Goal: Transaction & Acquisition: Purchase product/service

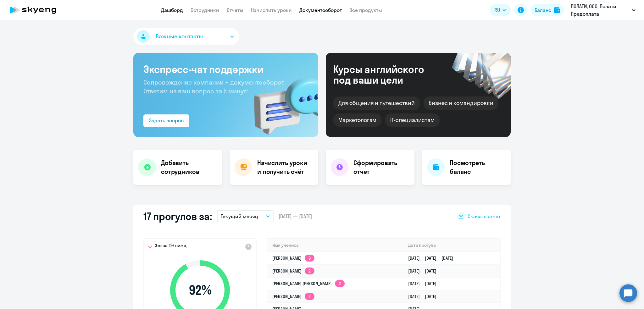
click at [326, 12] on link "Документооборот" at bounding box center [320, 10] width 42 height 6
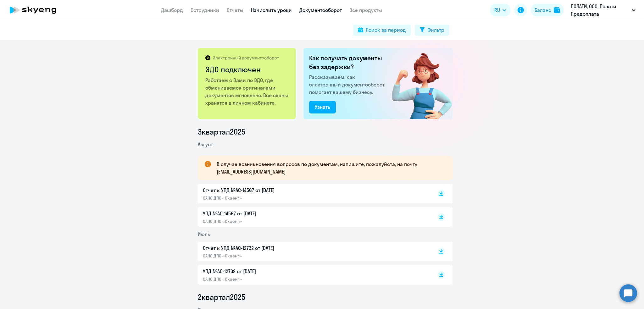
click at [280, 12] on link "Начислить уроки" at bounding box center [271, 10] width 41 height 6
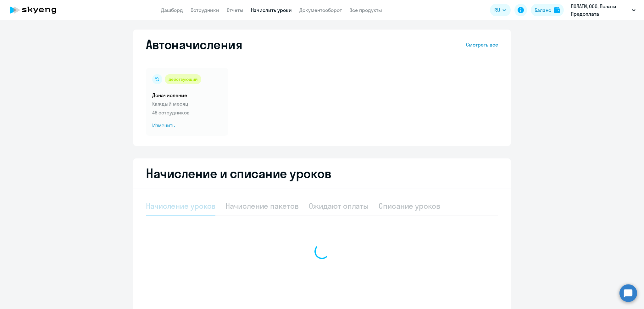
select select "10"
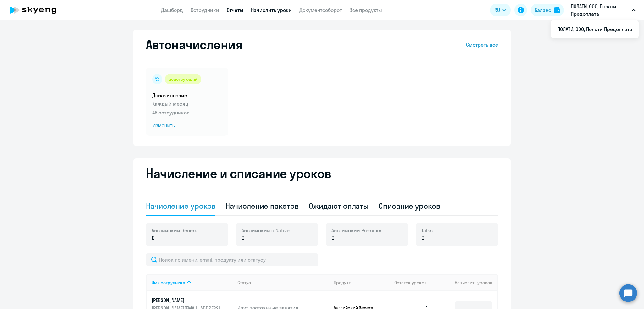
click at [228, 9] on link "Отчеты" at bounding box center [235, 10] width 17 height 6
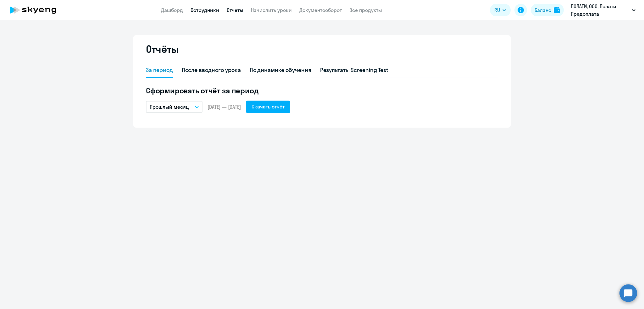
click at [199, 11] on link "Сотрудники" at bounding box center [205, 10] width 29 height 6
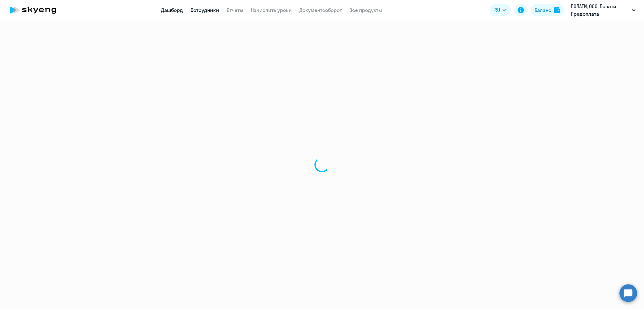
select select "30"
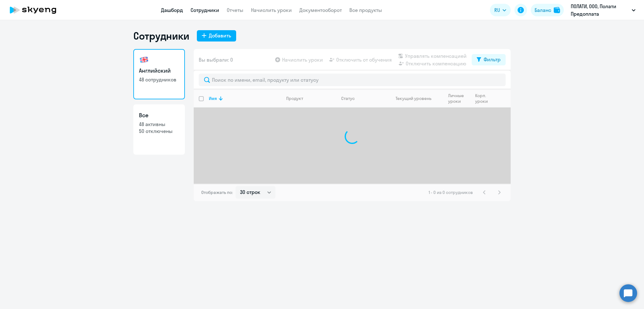
click at [175, 11] on link "Дашборд" at bounding box center [172, 10] width 22 height 6
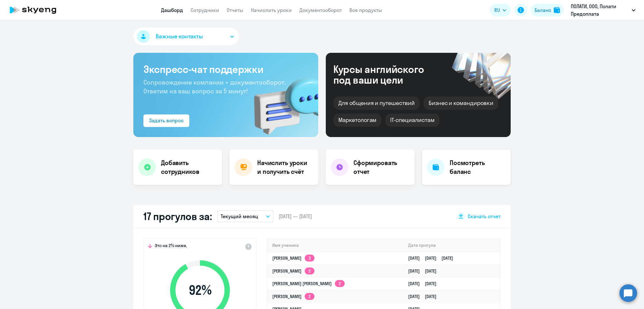
click at [466, 167] on h4 "Посмотреть баланс" at bounding box center [478, 167] width 56 height 18
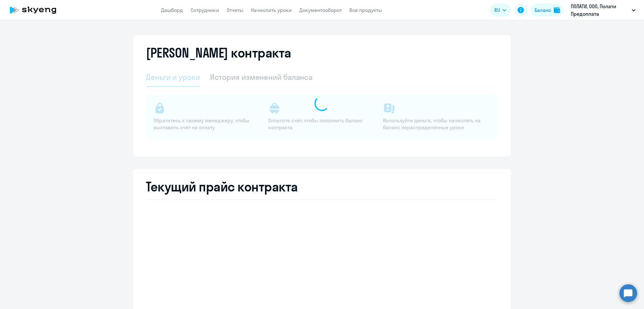
select select "english_adult_not_native_speaker"
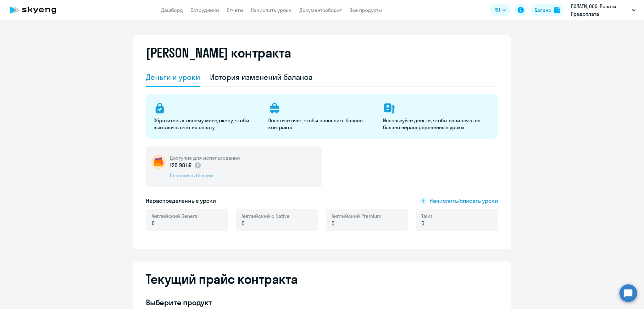
click at [194, 175] on div "Пополнить баланс" at bounding box center [205, 175] width 70 height 7
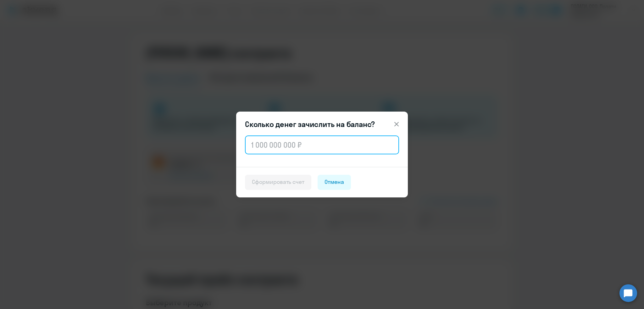
click at [313, 149] on input "text" at bounding box center [322, 145] width 154 height 19
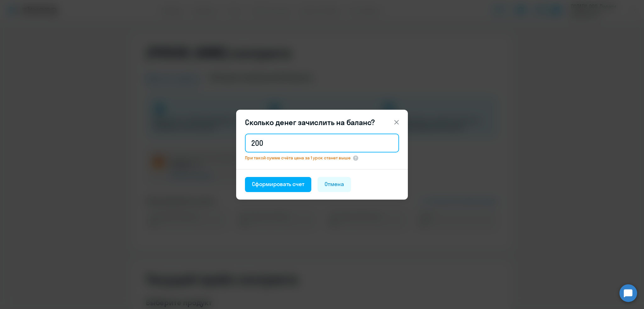
type input "200 000"
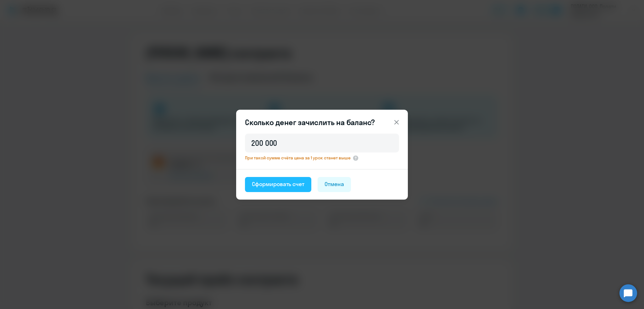
click at [282, 185] on div "Сформировать счет" at bounding box center [278, 184] width 53 height 8
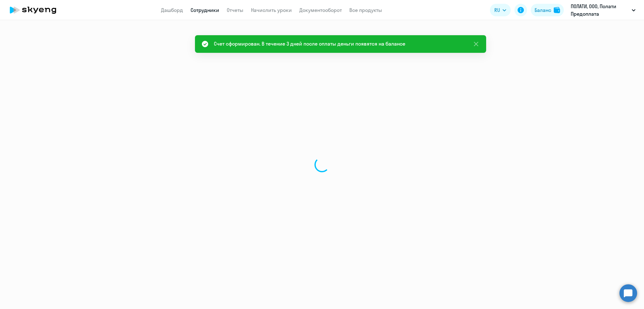
select select "30"
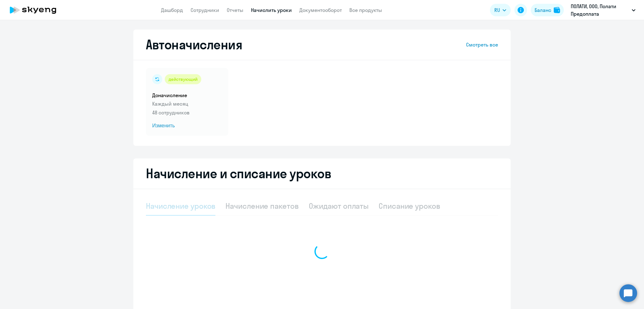
select select "10"
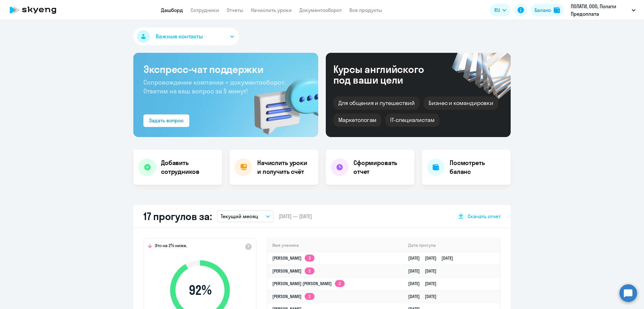
select select "30"
